Goal: Task Accomplishment & Management: Manage account settings

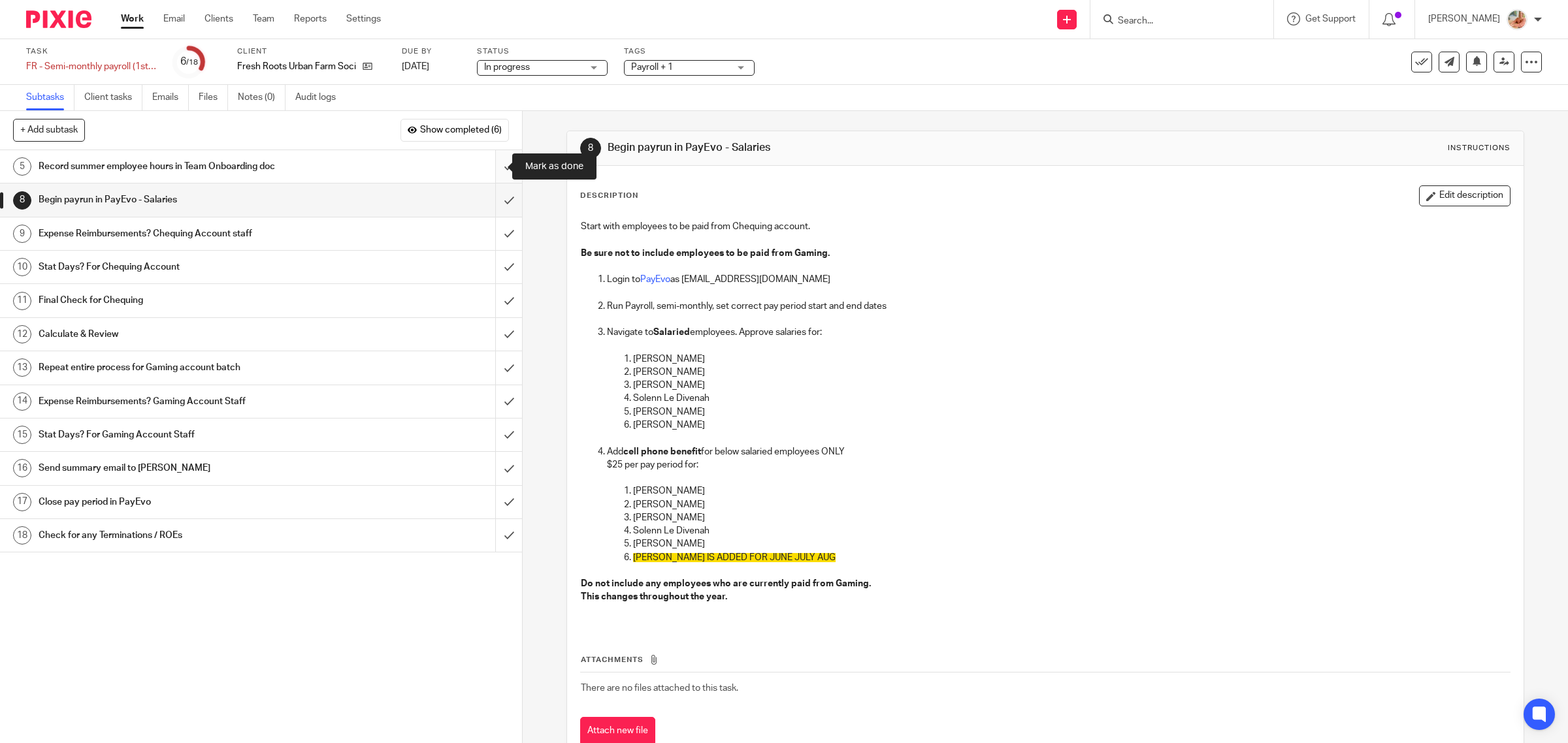
click at [497, 173] on input "submit" at bounding box center [261, 166] width 522 height 32
click at [492, 201] on input "submit" at bounding box center [261, 199] width 522 height 32
click at [492, 232] on input "submit" at bounding box center [261, 233] width 522 height 32
click at [494, 268] on input "submit" at bounding box center [261, 267] width 522 height 32
click at [490, 299] on input "submit" at bounding box center [261, 300] width 522 height 32
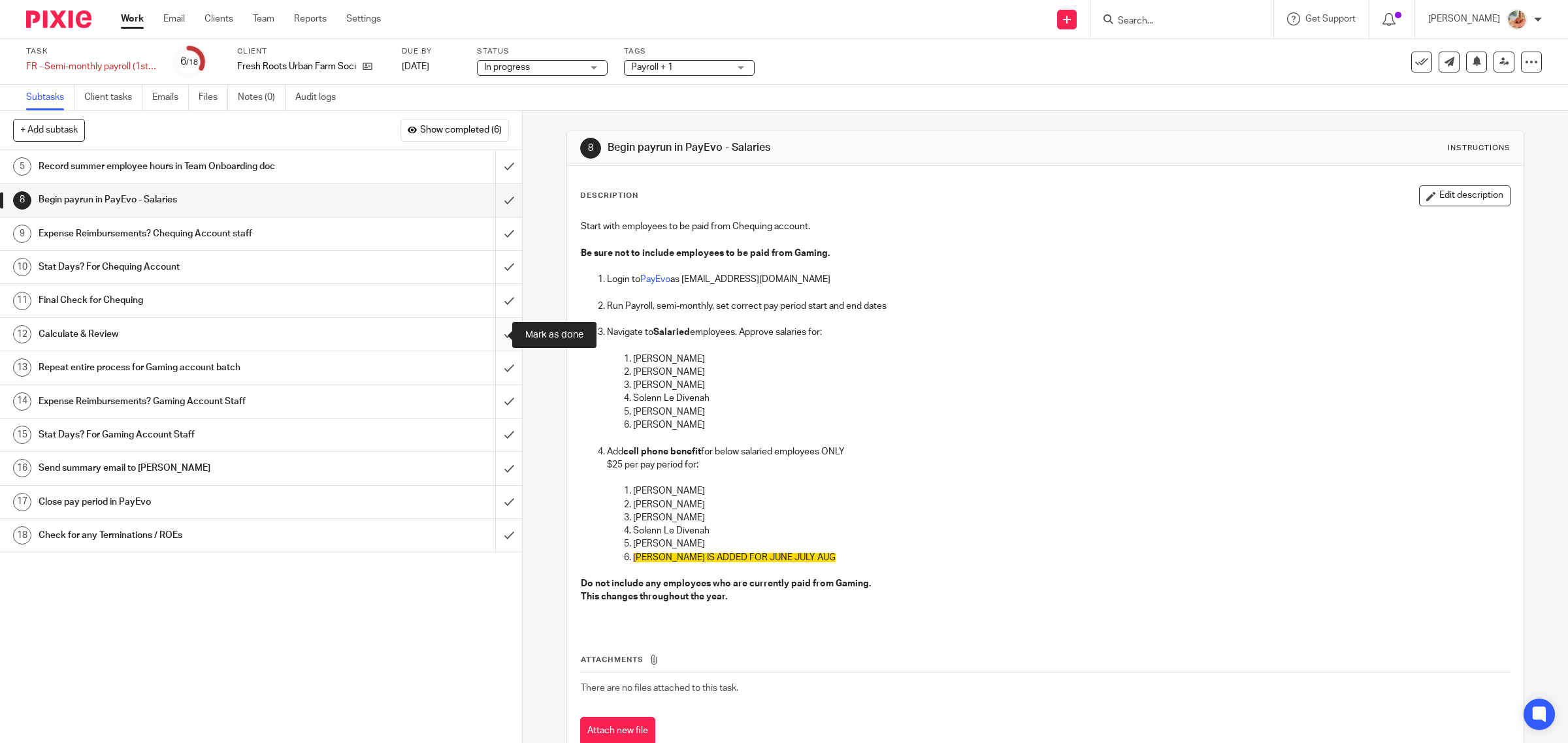
click at [488, 333] on input "submit" at bounding box center [261, 334] width 522 height 32
click at [487, 359] on input "submit" at bounding box center [261, 367] width 522 height 32
click at [491, 396] on input "submit" at bounding box center [261, 401] width 522 height 32
click at [494, 434] on input "submit" at bounding box center [261, 434] width 522 height 32
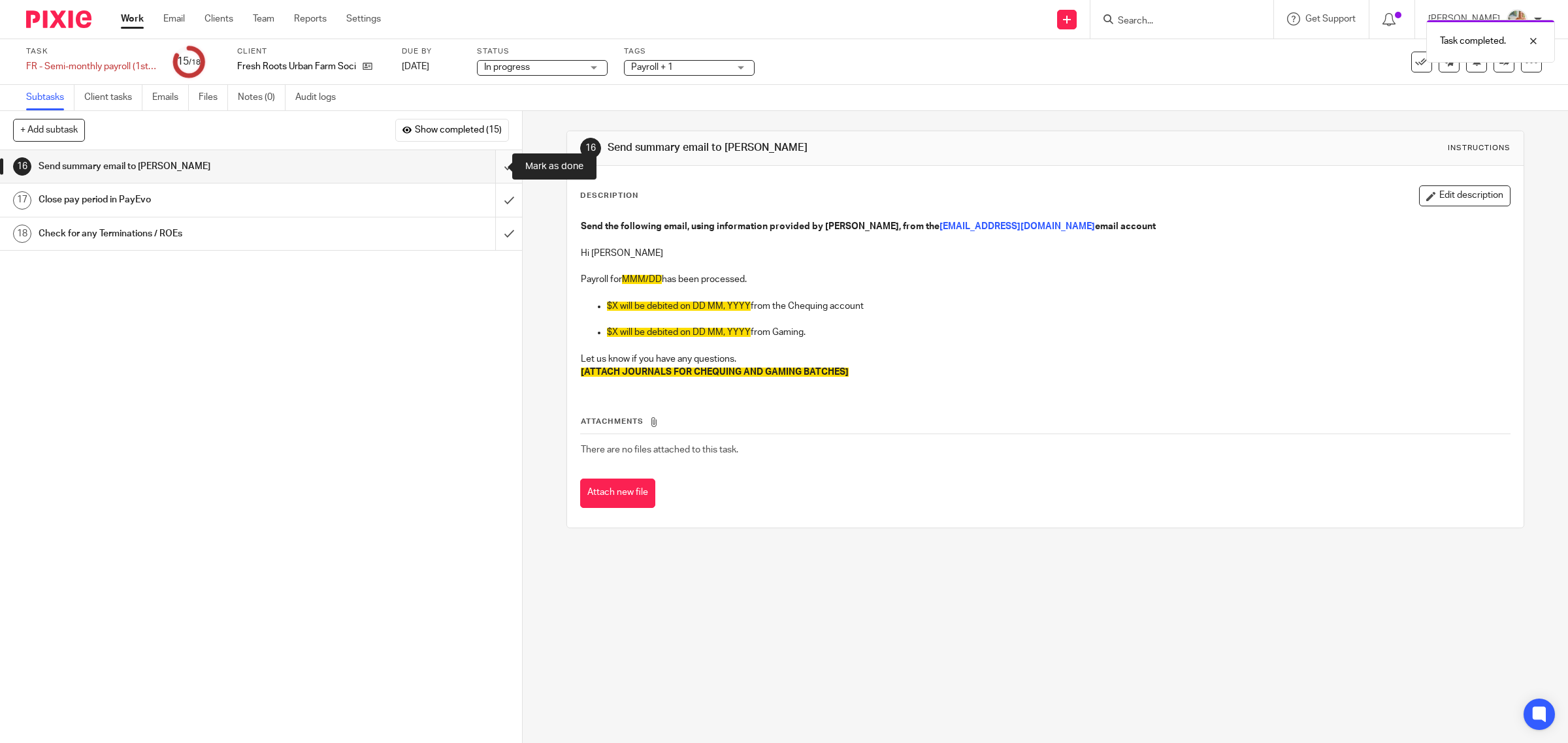
click at [494, 174] on input "submit" at bounding box center [261, 166] width 522 height 32
click at [494, 201] on input "submit" at bounding box center [261, 199] width 522 height 32
click at [494, 223] on input "submit" at bounding box center [261, 233] width 522 height 32
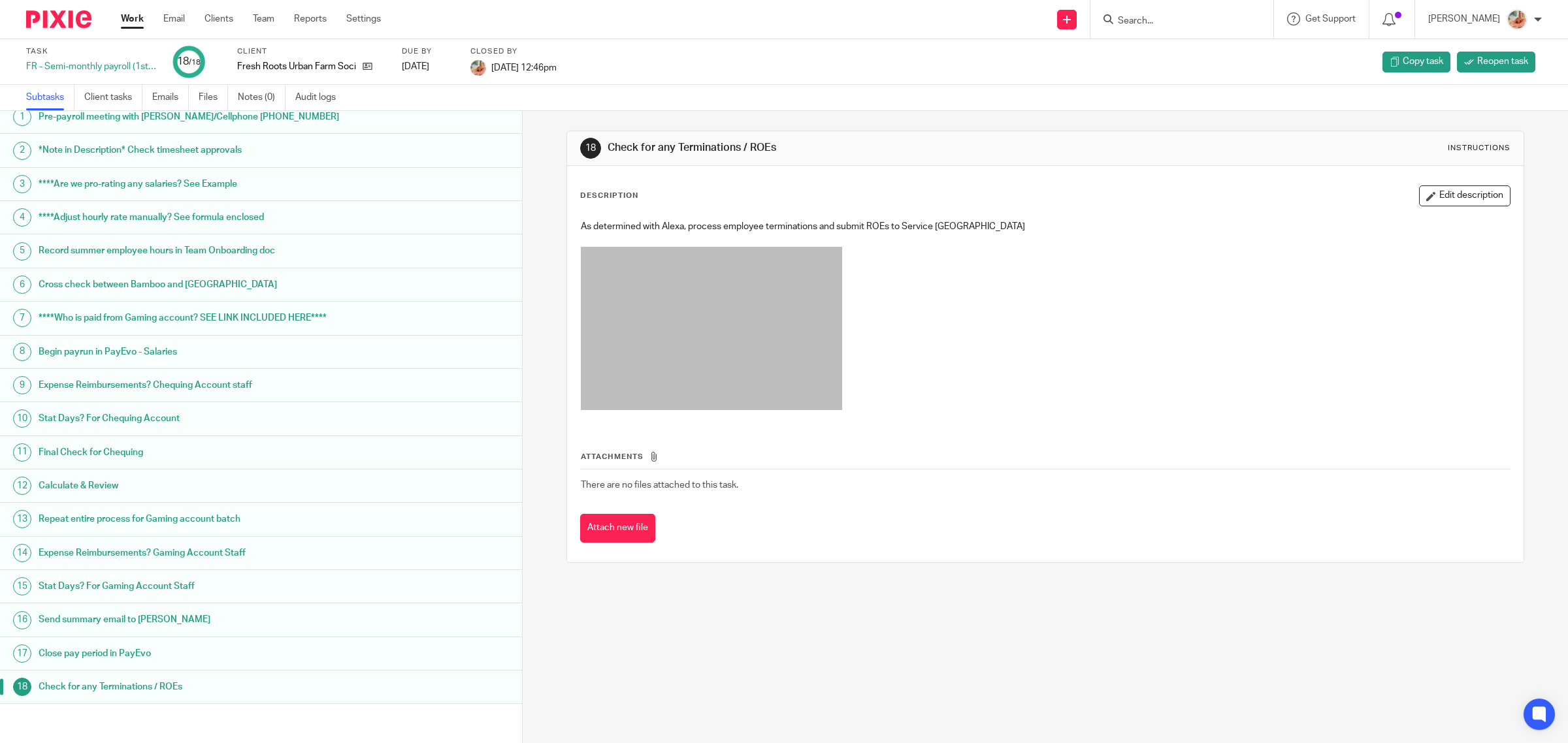
scroll to position [13, 0]
click at [134, 17] on link "Work" at bounding box center [132, 18] width 23 height 13
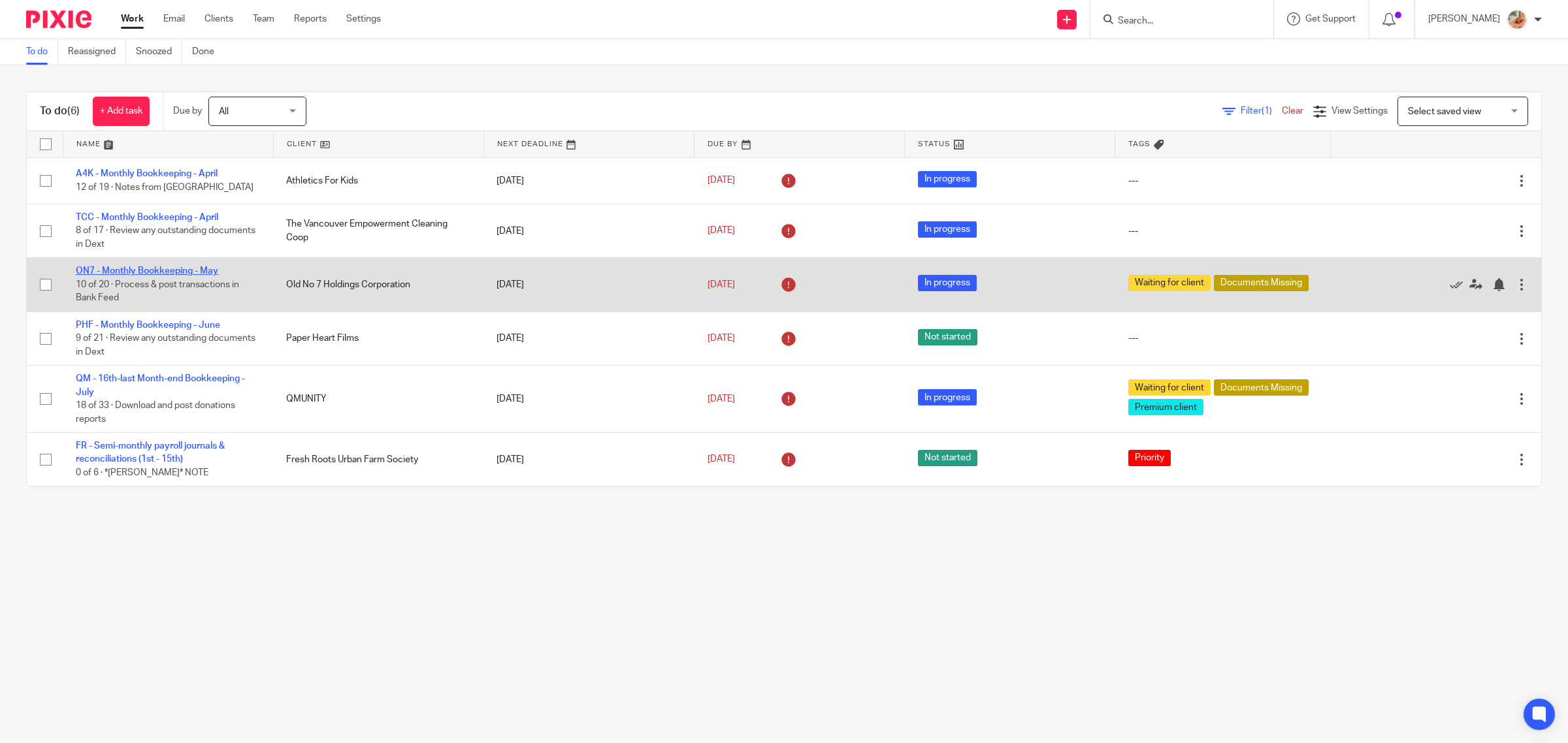
click at [139, 268] on link "ON7 - Monthly Bookkeeping - May" at bounding box center [146, 271] width 143 height 9
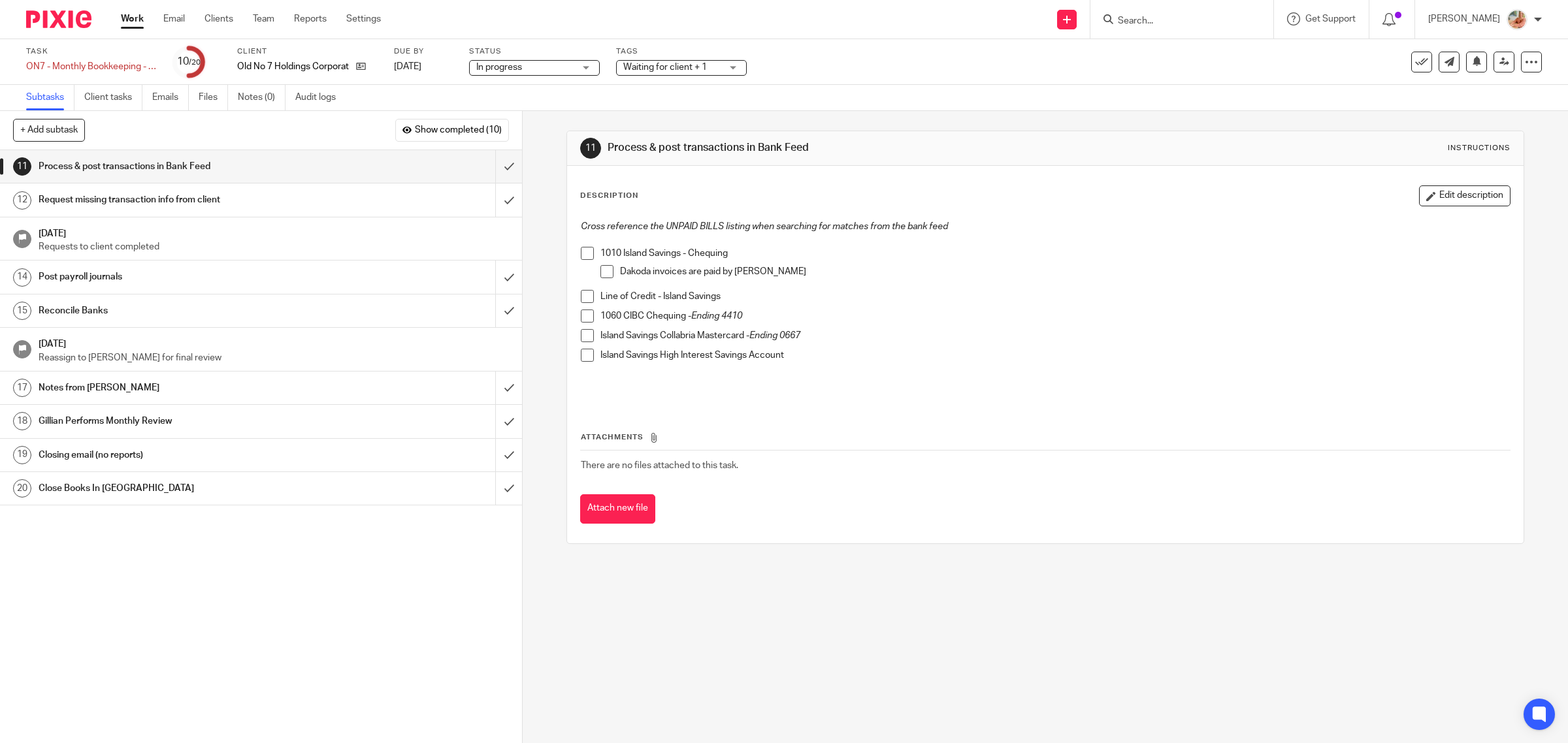
click at [136, 20] on link "Work" at bounding box center [132, 18] width 23 height 13
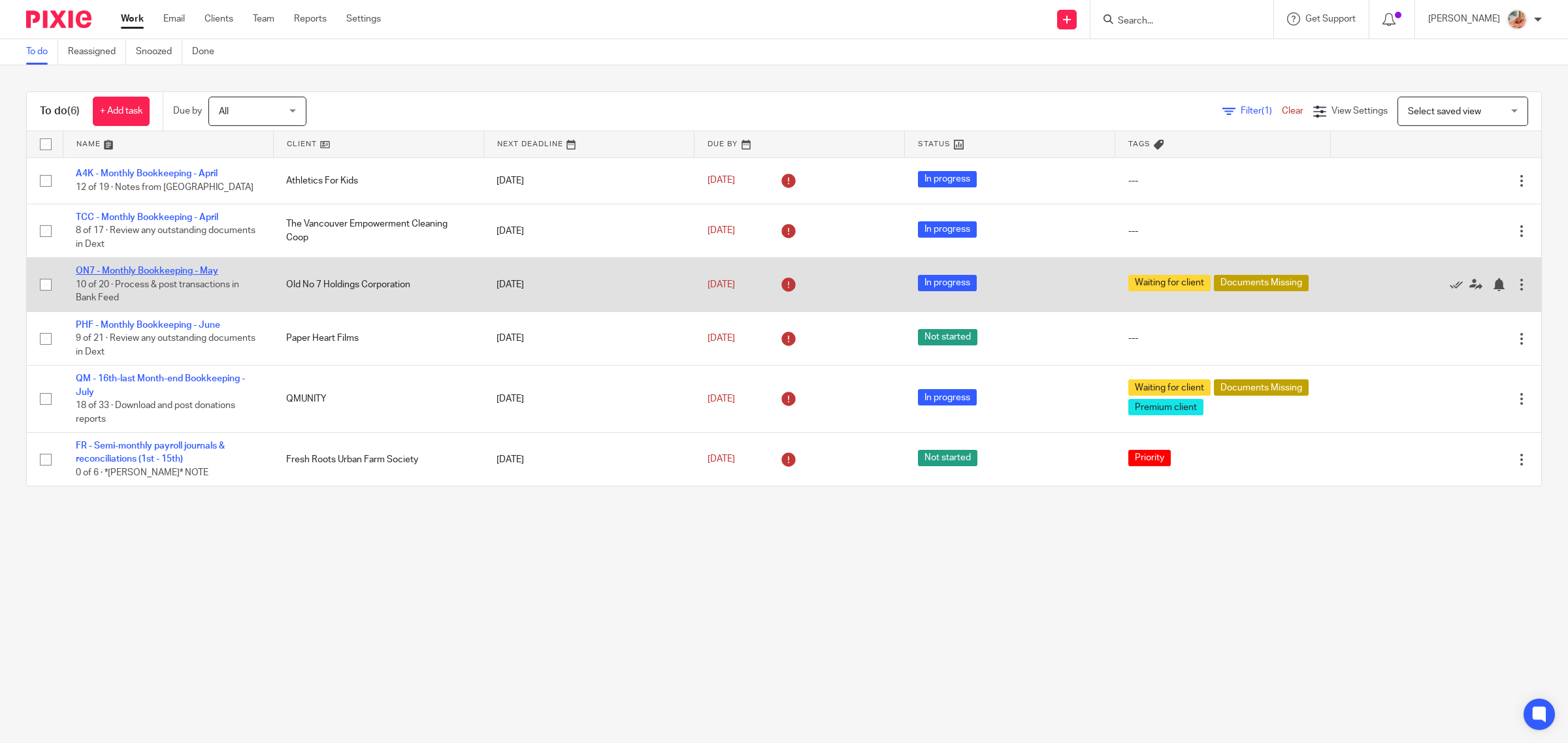
click at [207, 272] on link "ON7 - Monthly Bookkeeping - May" at bounding box center [146, 271] width 143 height 9
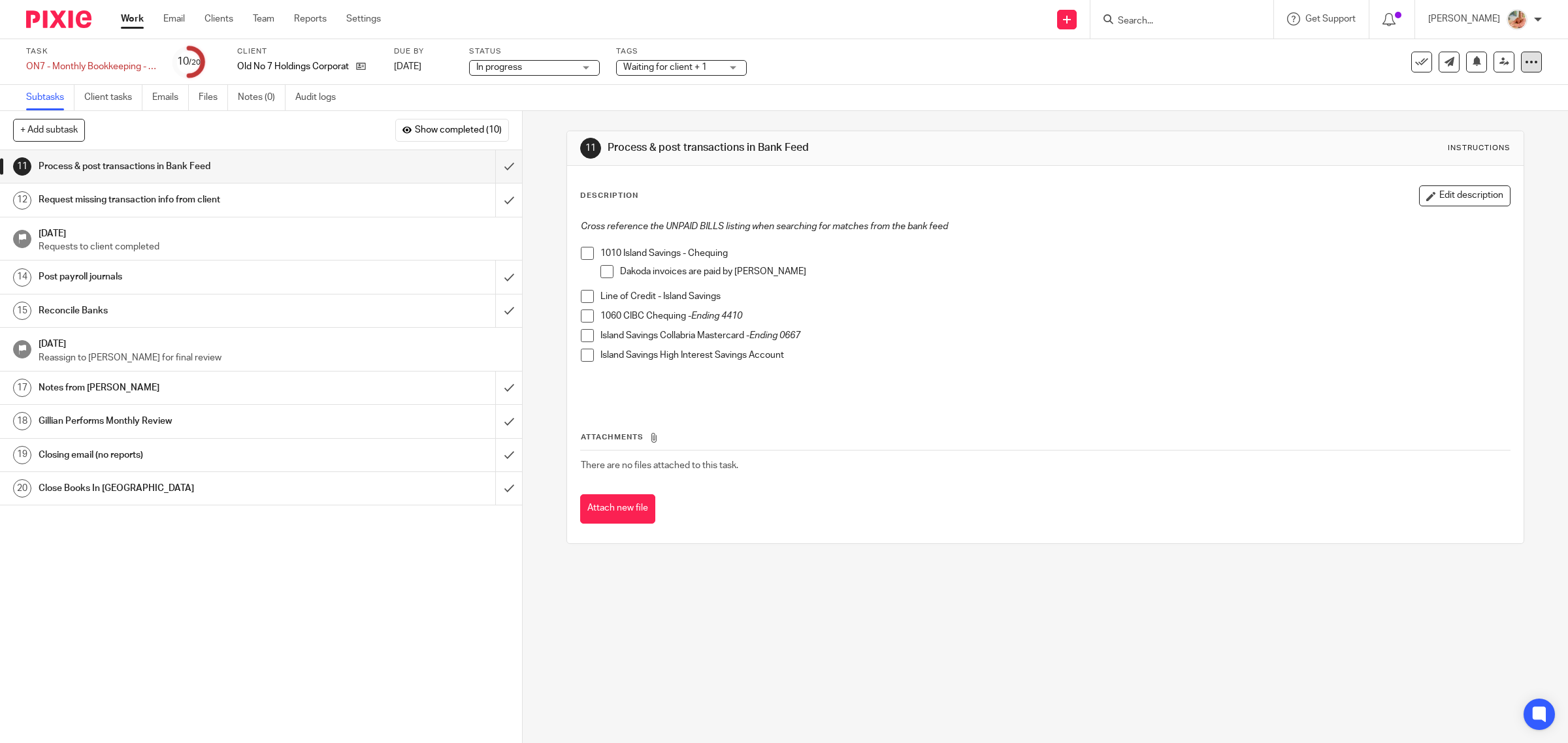
click at [1525, 66] on icon at bounding box center [1531, 62] width 13 height 13
click at [1474, 115] on link "Advanced task editor" at bounding box center [1478, 114] width 86 height 9
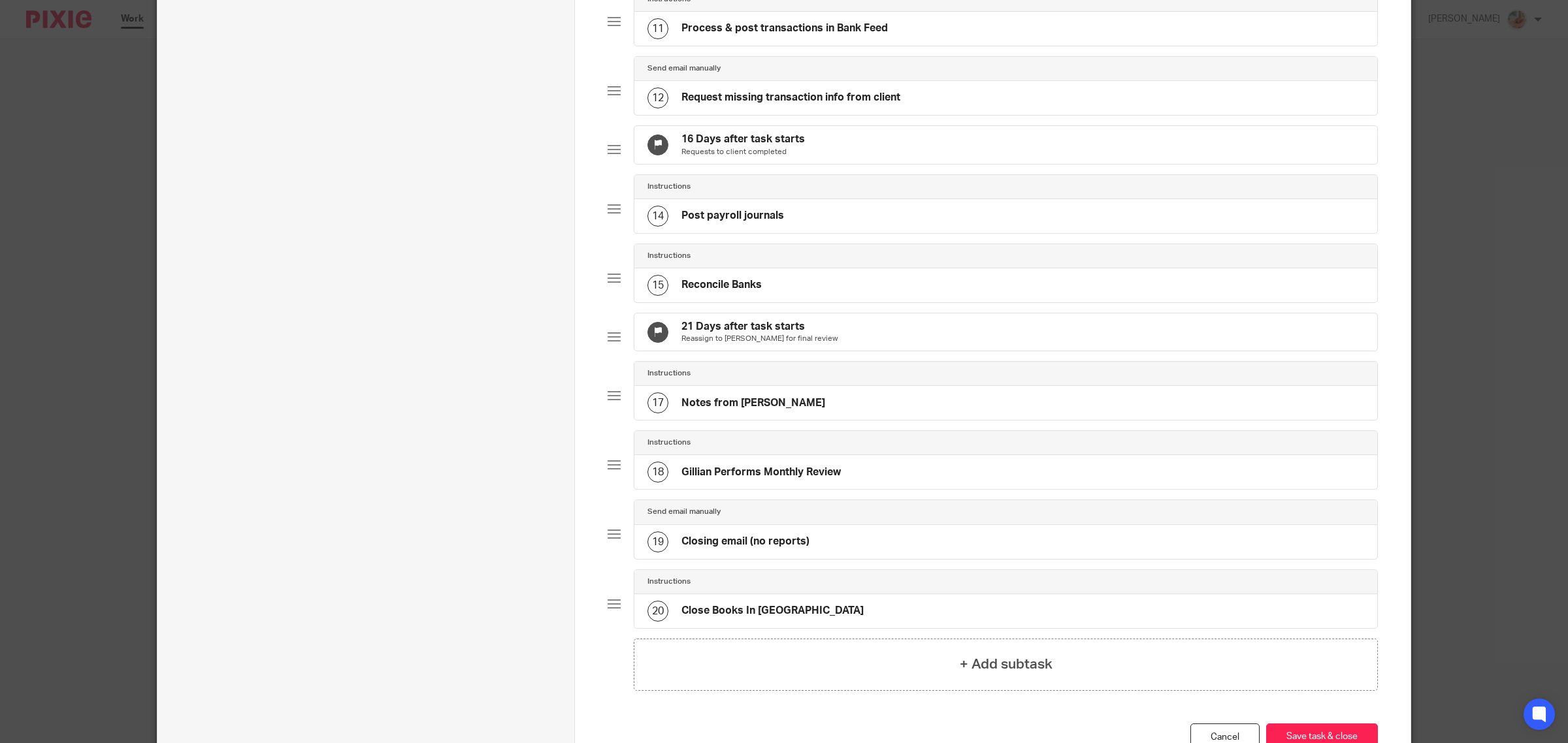
scroll to position [972, 0]
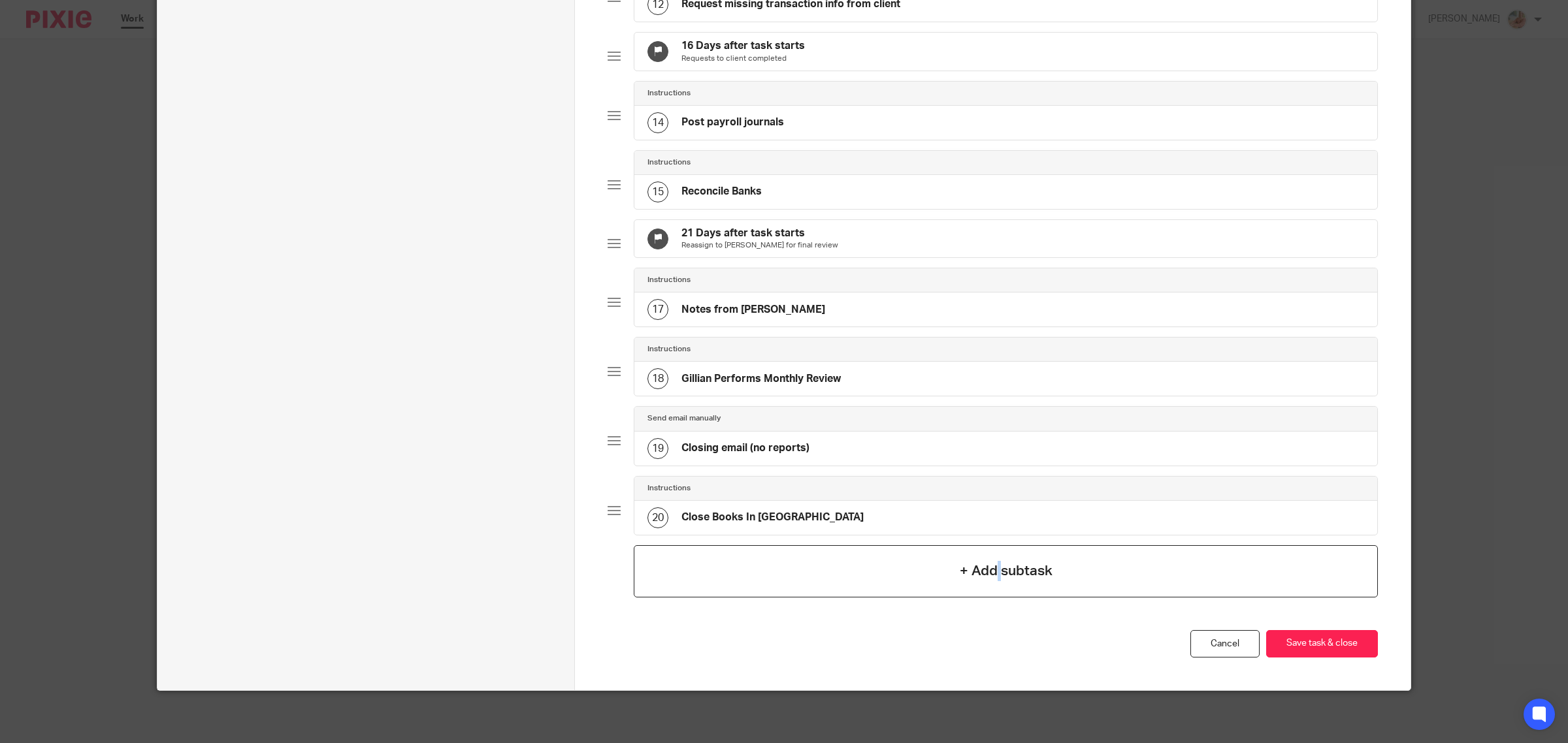
click at [993, 563] on h4 "+ Add subtask" at bounding box center [1006, 571] width 93 height 20
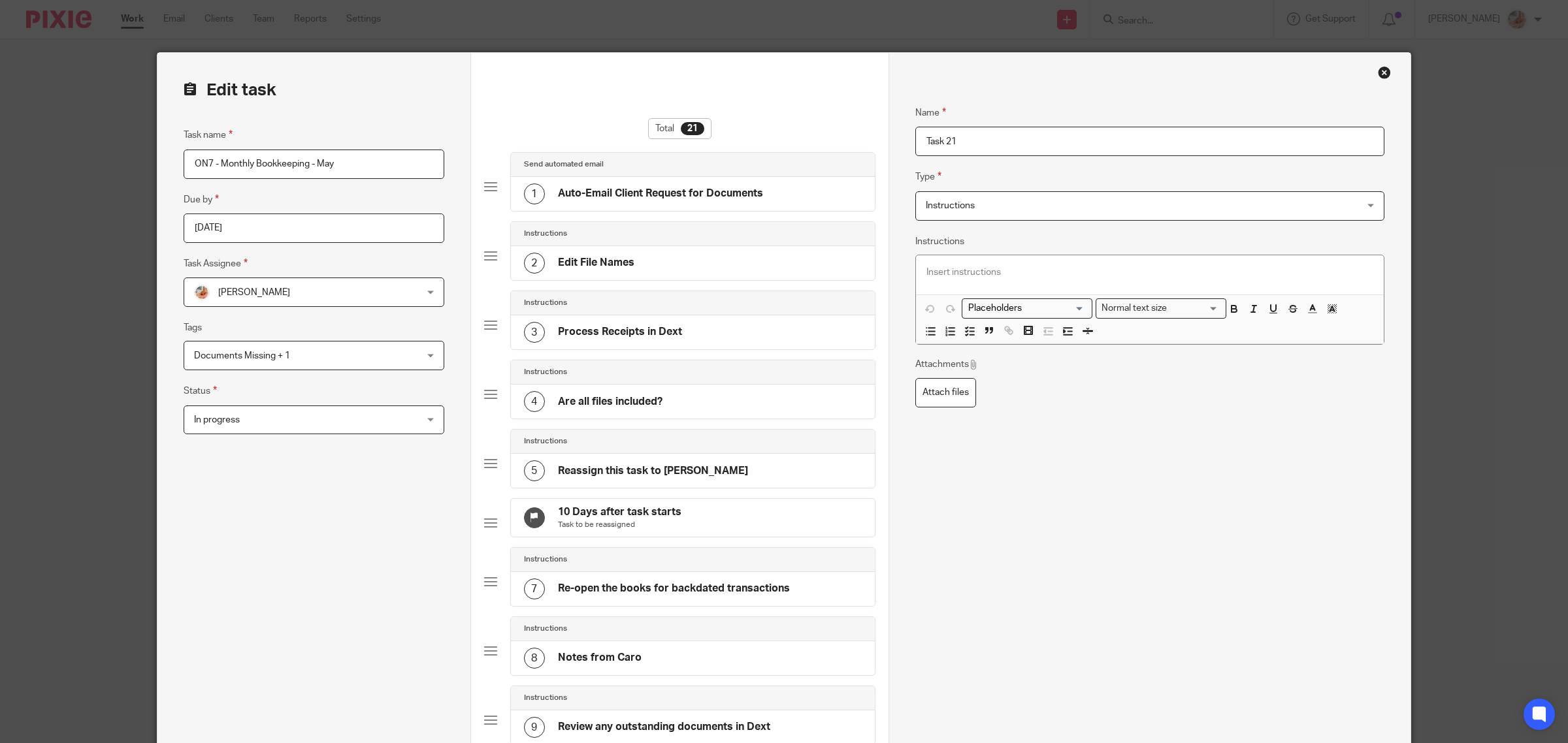
type input "M"
type input "Notes from Caro"
click at [944, 269] on p at bounding box center [1150, 272] width 447 height 13
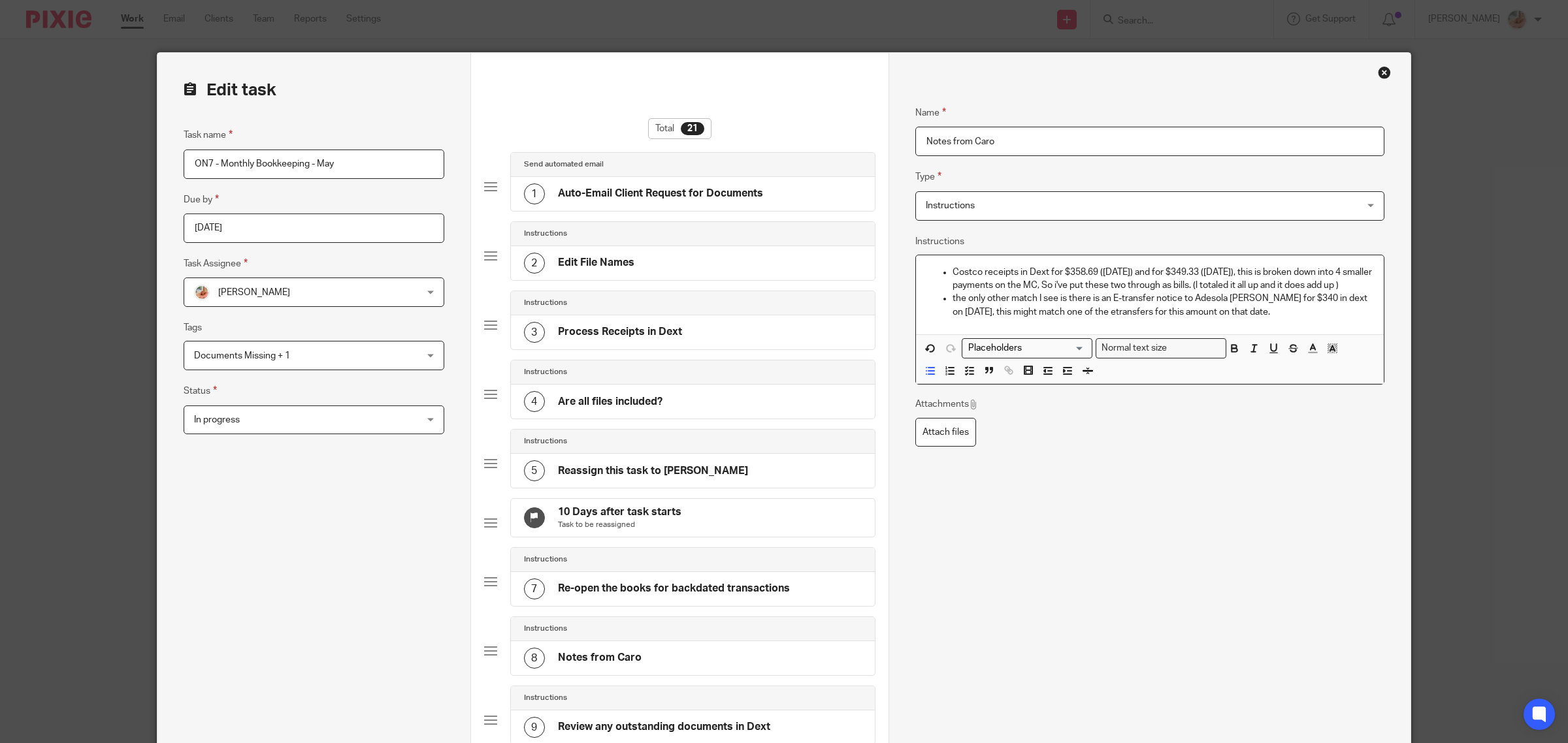
click at [952, 268] on p "Costco receipts in Dext for $358.69 (May 25) and for $349.33 (may 26), this is …" at bounding box center [1163, 279] width 421 height 27
click at [969, 374] on icon "button" at bounding box center [970, 371] width 12 height 12
click at [945, 299] on ul "the only other match I see is there is an E-transfer notice to Adesola Rebecca …" at bounding box center [1150, 305] width 447 height 27
click at [968, 373] on icon "button" at bounding box center [970, 371] width 12 height 12
click at [946, 302] on p "the only other match I see is there is an E-transfer notice to Adesola Rebecca …" at bounding box center [1160, 305] width 427 height 27
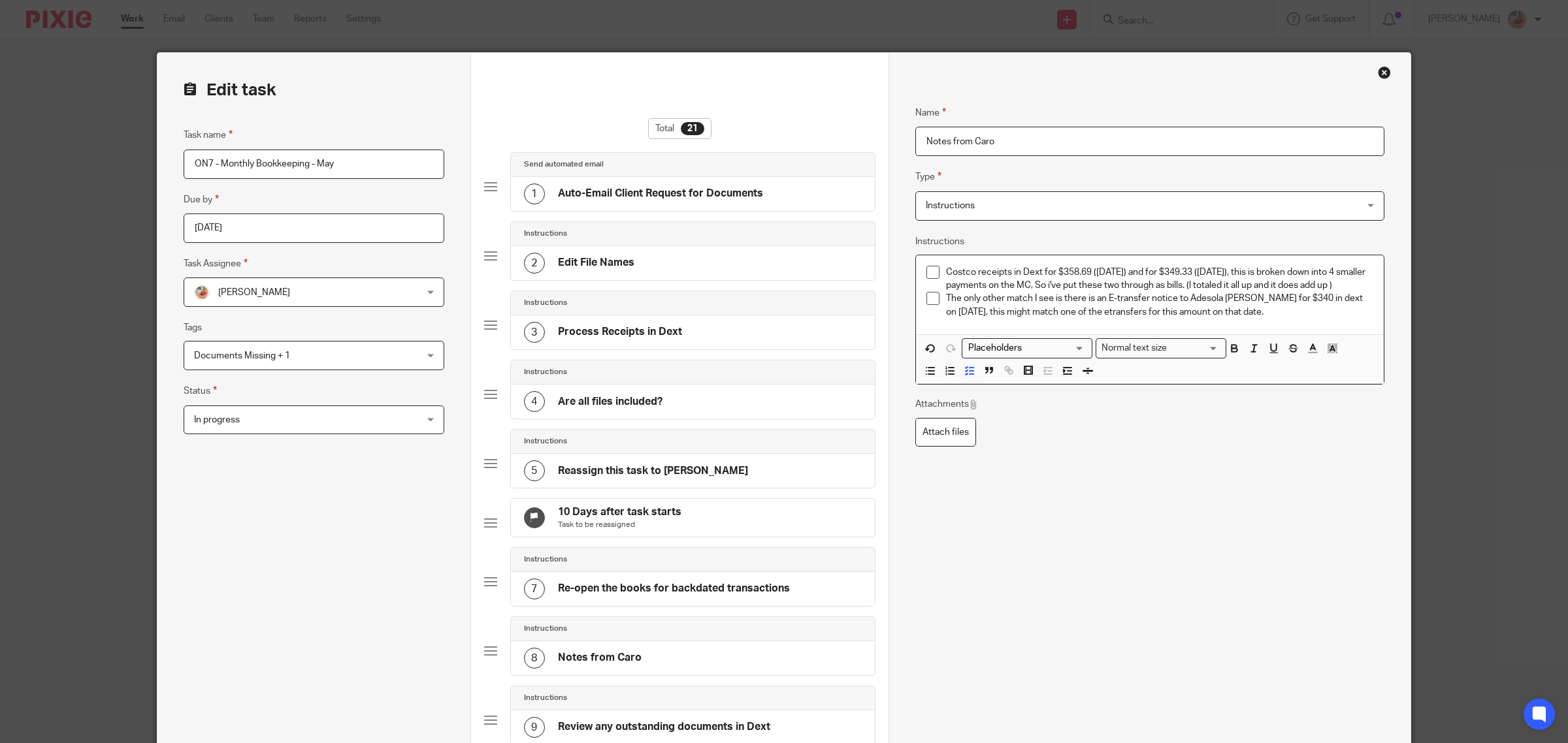
click at [1367, 284] on p "Costco receipts in Dext for $358.69 (May 25) and for $349.33 (may 26), this is …" at bounding box center [1160, 279] width 427 height 27
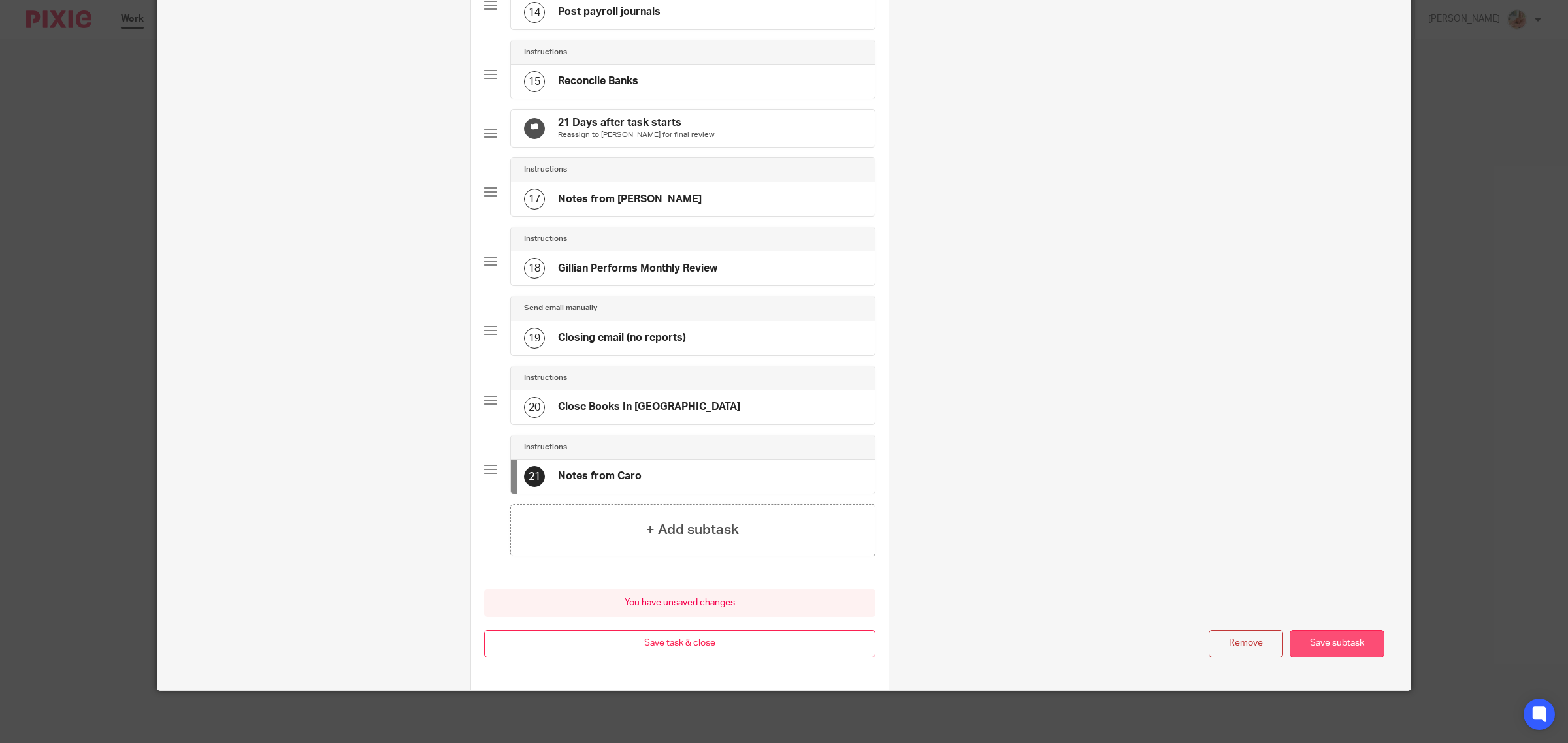
click at [1324, 644] on button "Save subtask" at bounding box center [1337, 644] width 95 height 28
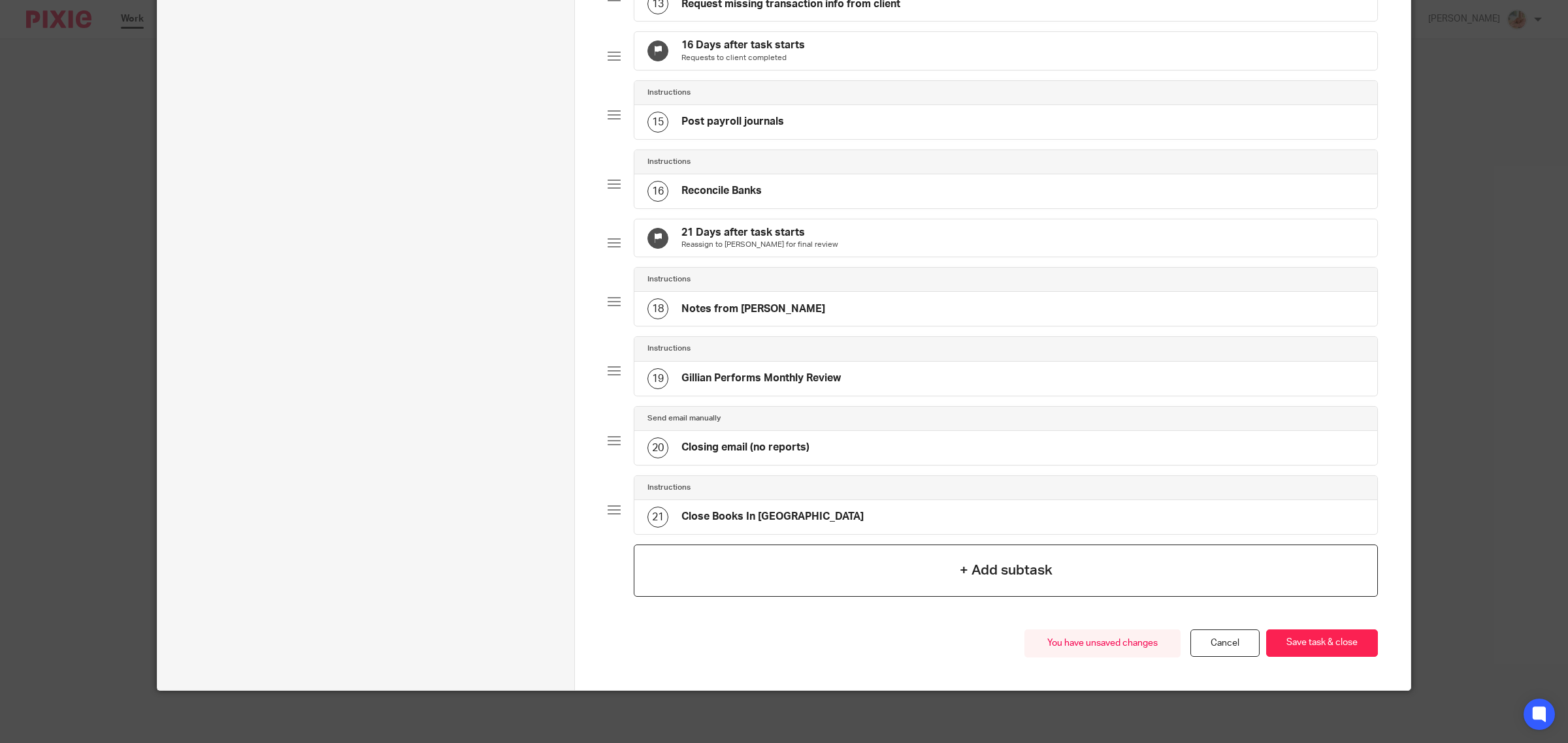
scroll to position [1042, 0]
click at [1318, 640] on button "Save task & close" at bounding box center [1322, 643] width 112 height 28
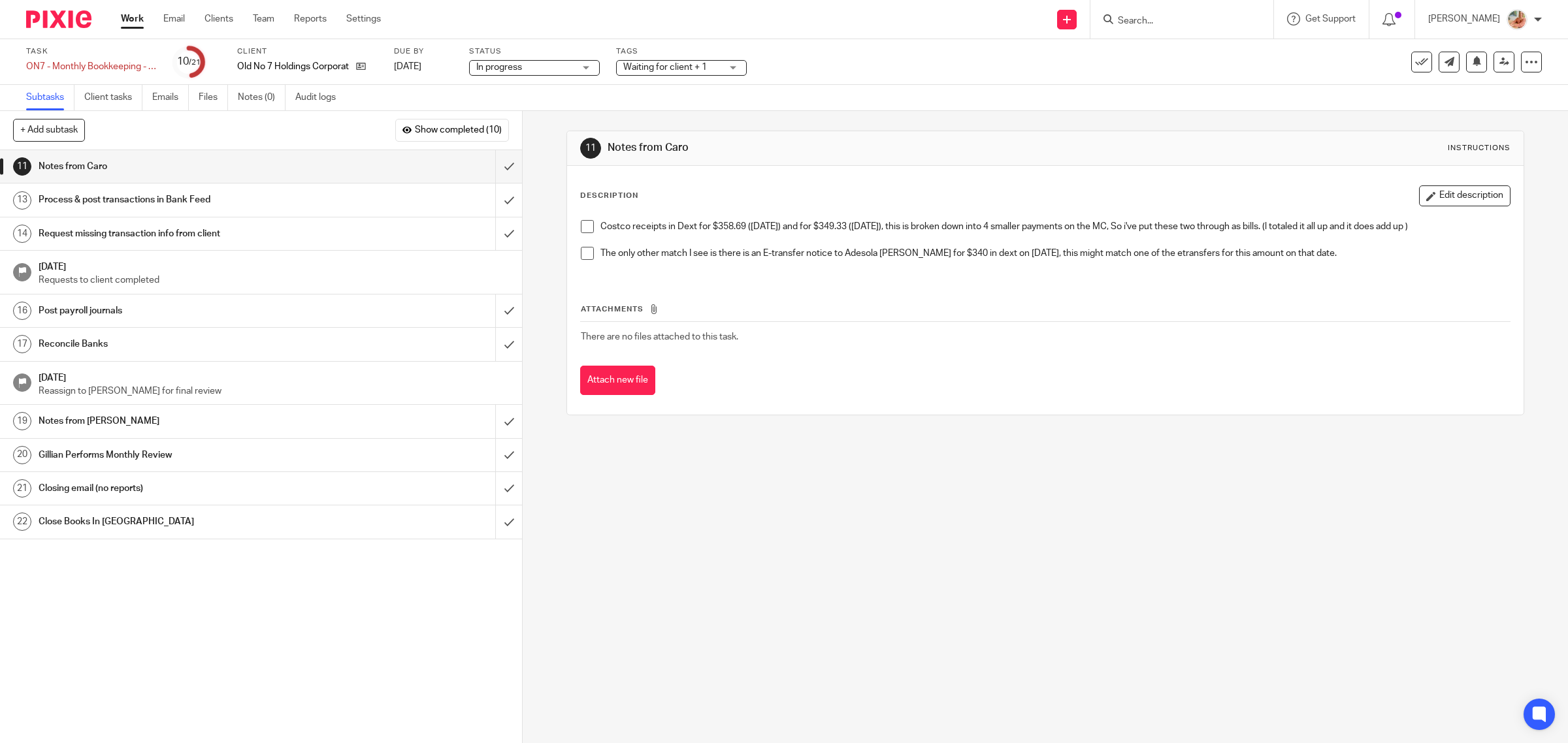
click at [134, 17] on link "Work" at bounding box center [132, 18] width 23 height 13
